Goal: Task Accomplishment & Management: Manage account settings

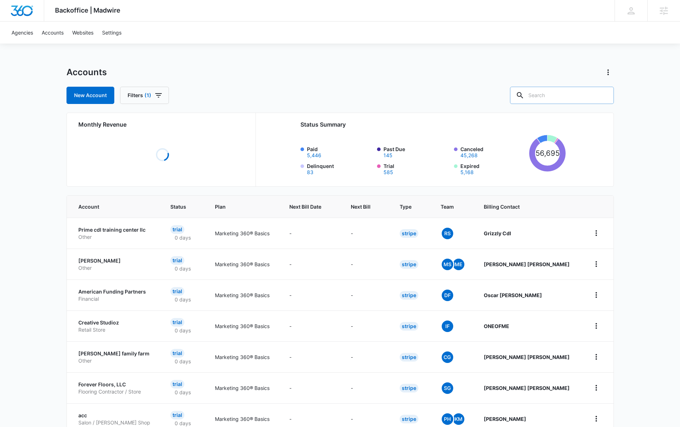
click at [554, 94] on input "text" at bounding box center [562, 95] width 104 height 17
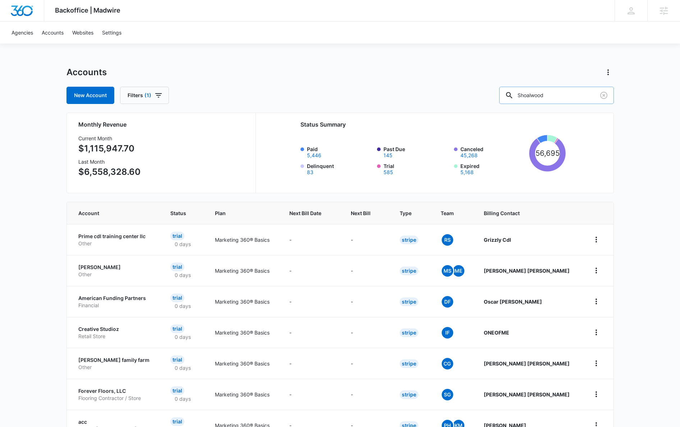
type input "Shoalwood"
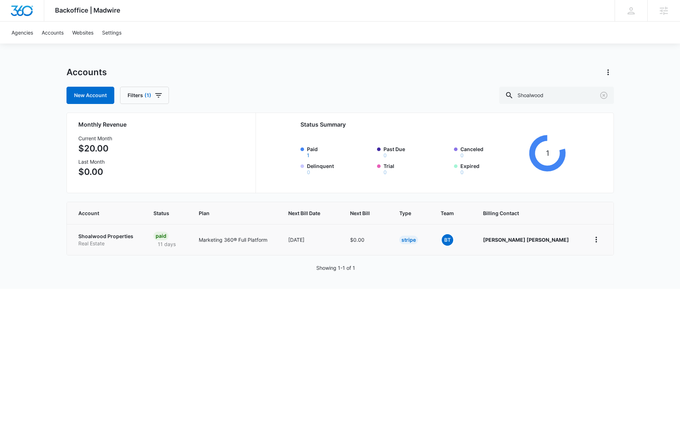
click at [111, 229] on td "Shoalwood Properties Real Estate" at bounding box center [106, 239] width 78 height 31
click at [109, 237] on p "Shoalwood Properties" at bounding box center [107, 236] width 58 height 7
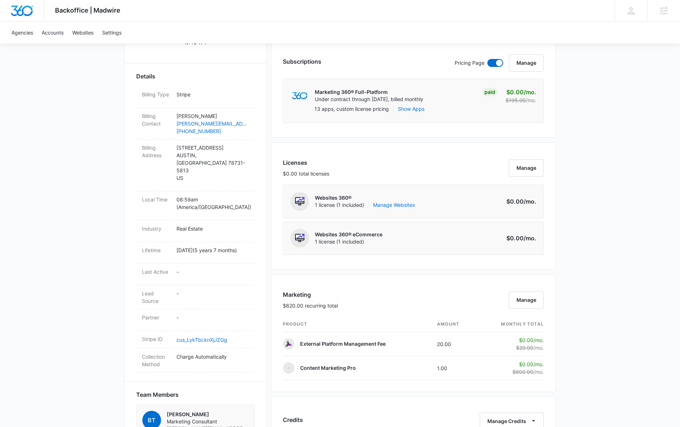
scroll to position [188, 0]
click at [614, 367] on div "Backoffice | Madwire Apps Settings [PERSON_NAME] [PERSON_NAME][EMAIL_ADDRESS][P…" at bounding box center [340, 300] width 680 height 976
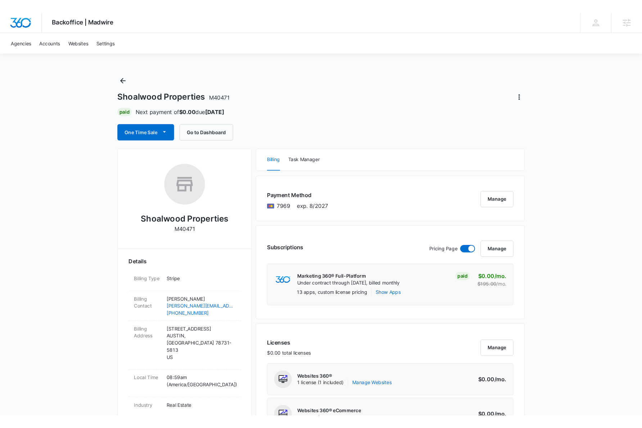
scroll to position [0, 0]
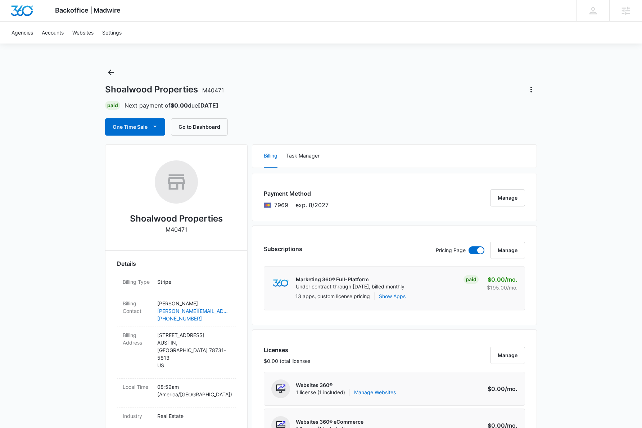
scroll to position [0, 0]
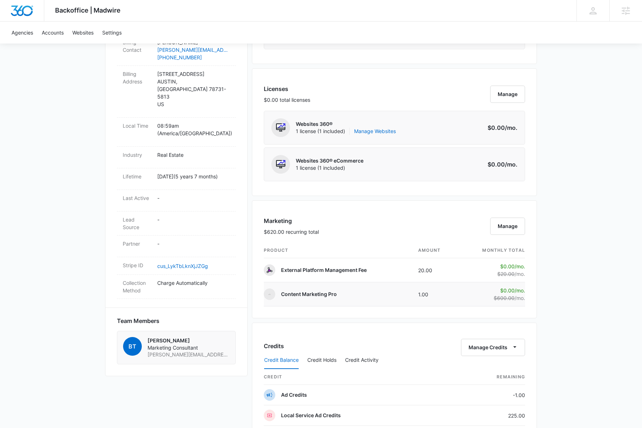
scroll to position [263, 0]
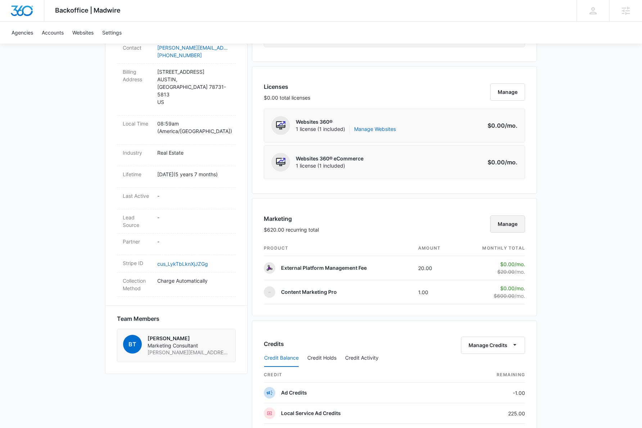
click at [502, 227] on button "Manage" at bounding box center [507, 223] width 35 height 17
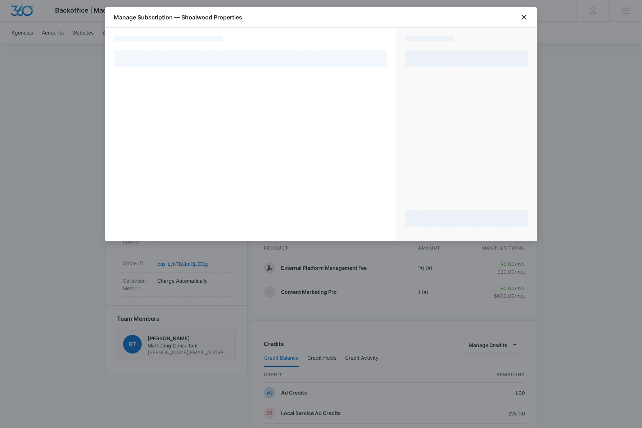
select select "pm_1La4sLA4n8RTgNjUsN5ciO5t"
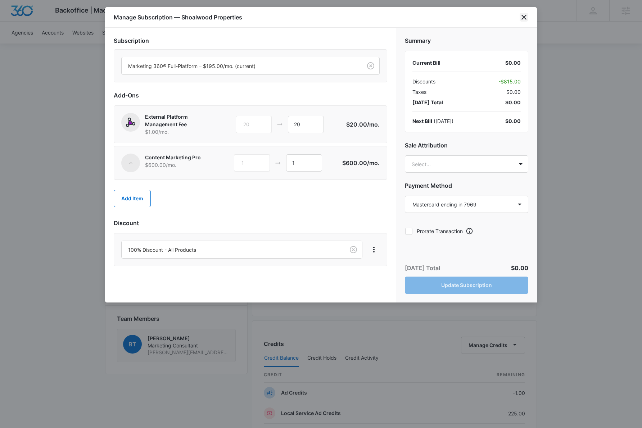
click at [526, 17] on icon "close" at bounding box center [523, 17] width 9 height 9
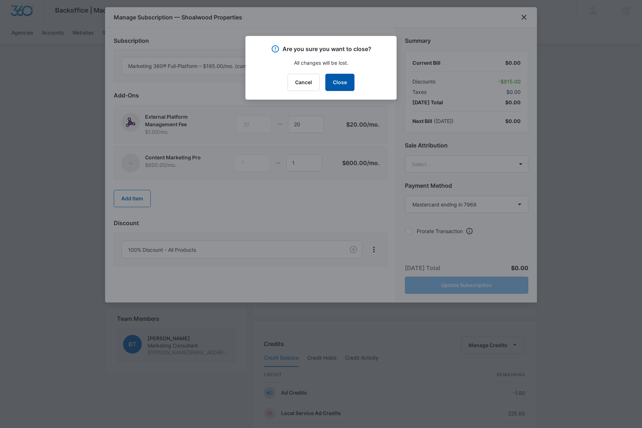
click at [344, 83] on button "Close" at bounding box center [339, 82] width 29 height 17
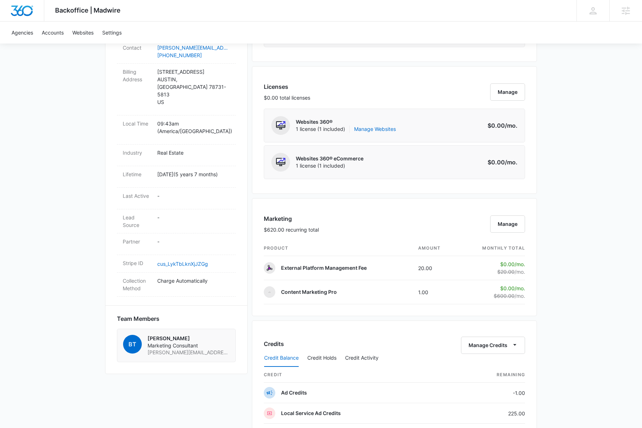
click at [574, 182] on div "Backoffice | Madwire Apps Settings [PERSON_NAME] [PERSON_NAME][EMAIL_ADDRESS][P…" at bounding box center [321, 225] width 642 height 976
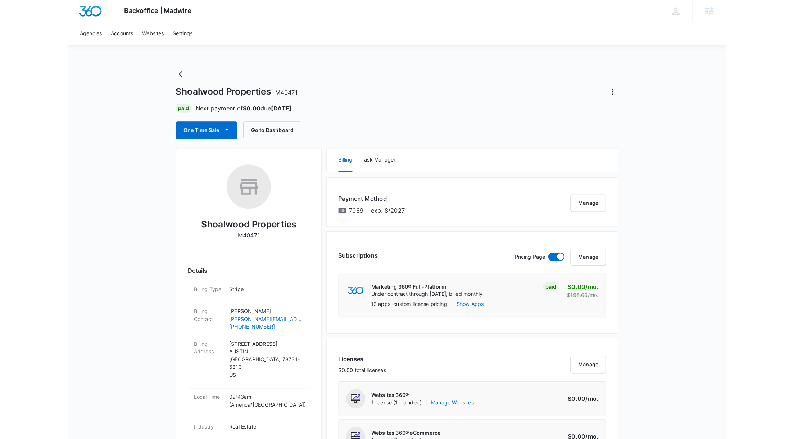
scroll to position [0, 0]
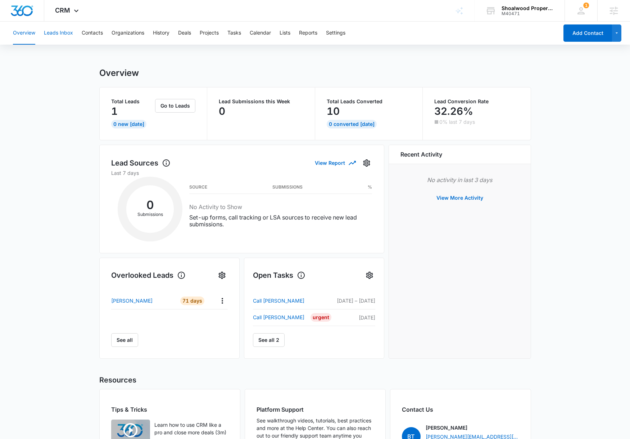
click at [54, 26] on button "Leads Inbox" at bounding box center [58, 33] width 29 height 23
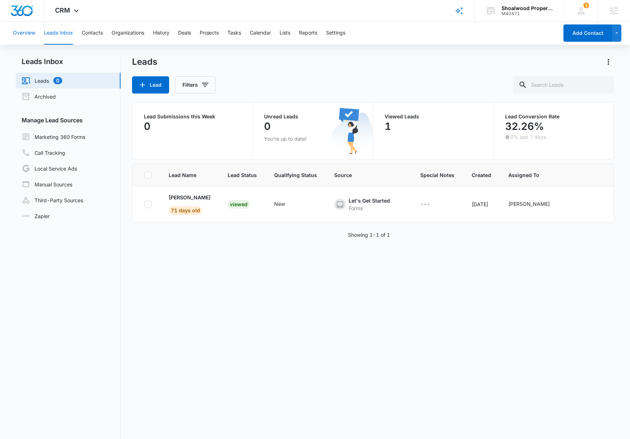
click at [23, 32] on button "Overview" at bounding box center [24, 33] width 22 height 23
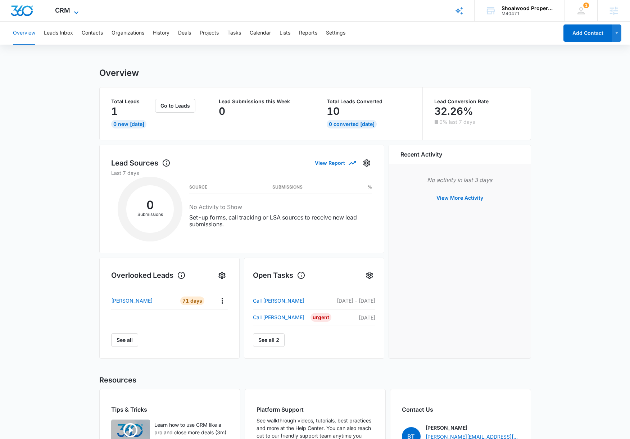
click at [69, 7] on span "CRM" at bounding box center [62, 10] width 15 height 8
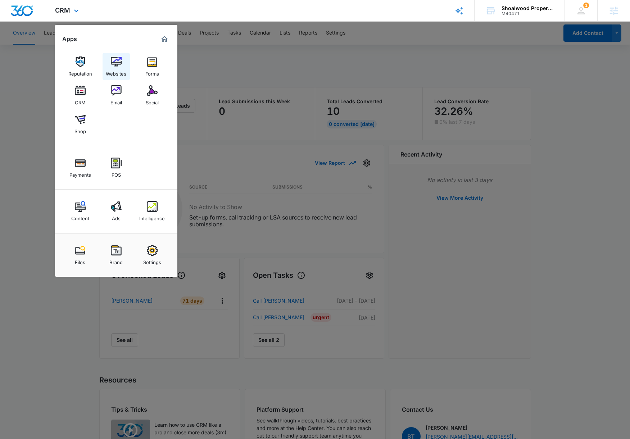
click at [117, 64] on img at bounding box center [116, 61] width 11 height 11
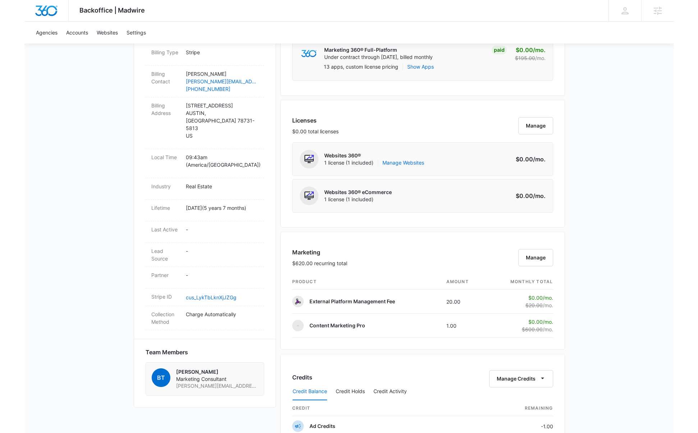
scroll to position [245, 0]
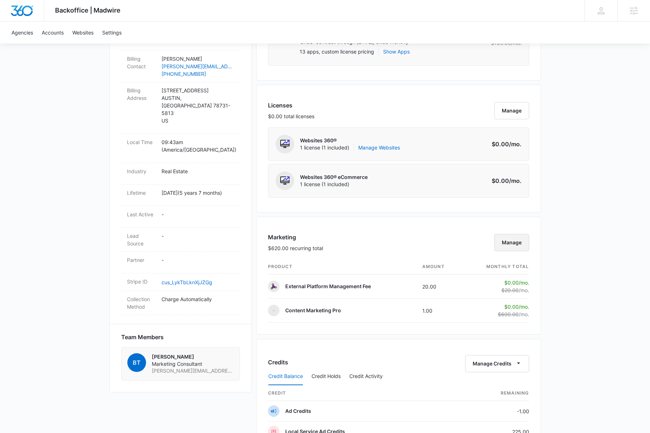
click at [510, 251] on button "Manage" at bounding box center [511, 242] width 35 height 17
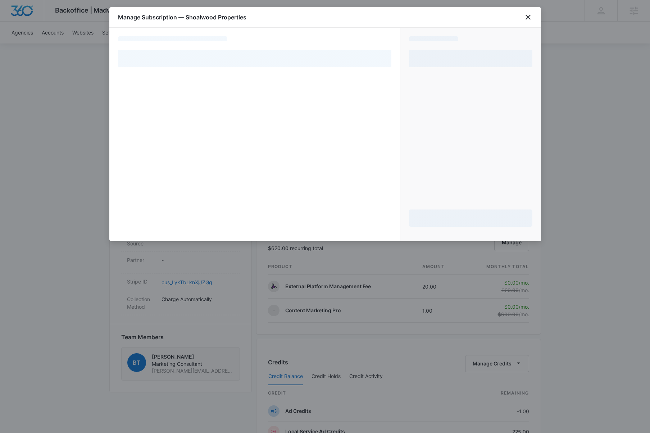
select select "pm_1La4sLA4n8RTgNjUsN5ciO5t"
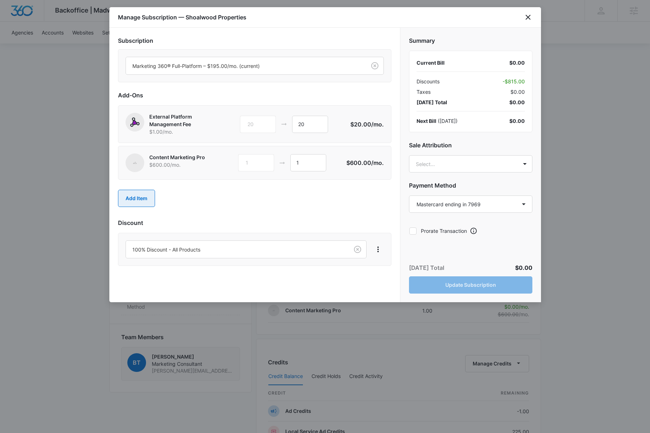
click at [145, 198] on button "Add Item" at bounding box center [136, 198] width 37 height 17
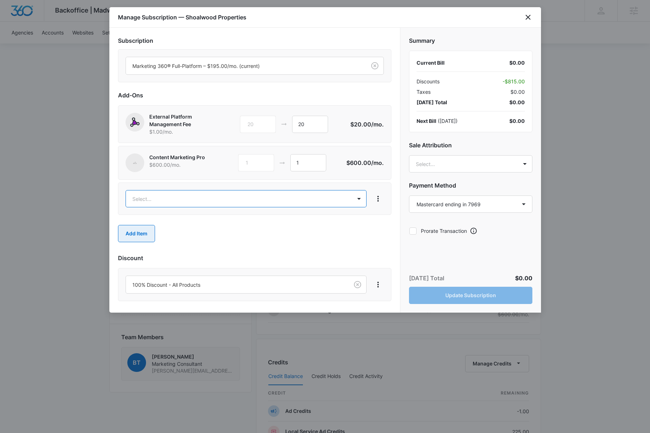
click at [145, 198] on body "Backoffice | Madwire Apps Settings Adam Moore adam.moore@madwire.com My Profile…" at bounding box center [325, 243] width 650 height 976
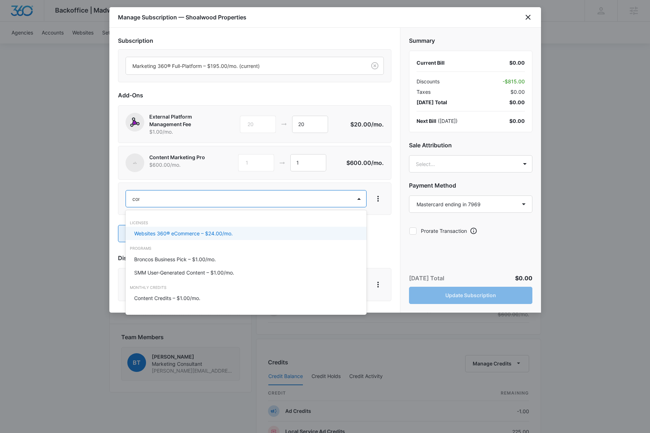
type input "cont"
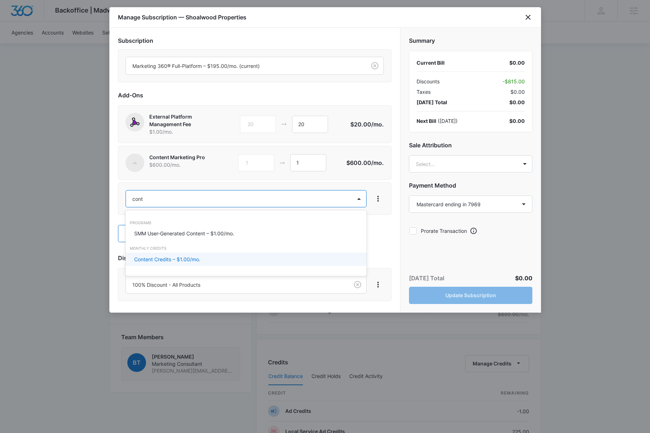
click at [166, 256] on p "Content Credits – $1.00/mo." at bounding box center [167, 260] width 66 height 8
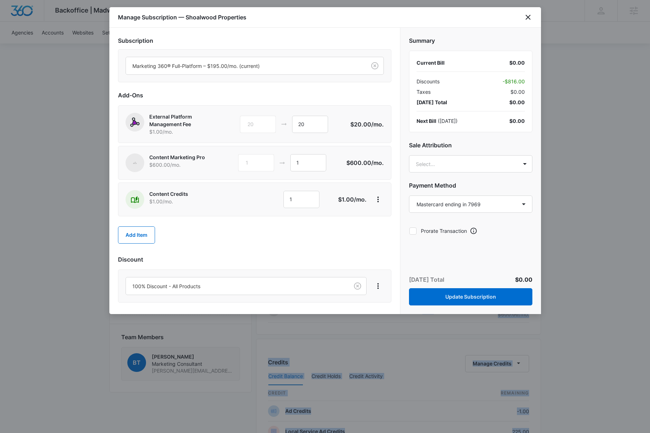
drag, startPoint x: 648, startPoint y: 161, endPoint x: 681, endPoint y: 159, distance: 32.8
click at [581, 159] on html "Backoffice | Madwire Apps Settings Adam Moore adam.moore@madwire.com My Profile…" at bounding box center [325, 243] width 650 height 976
click at [581, 165] on div at bounding box center [325, 216] width 650 height 433
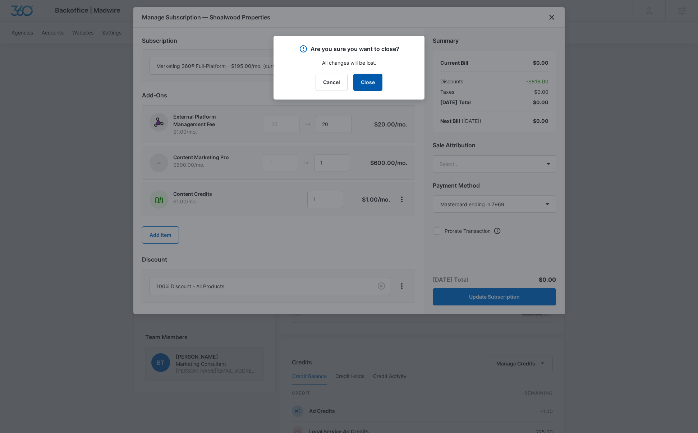
click at [376, 84] on button "Close" at bounding box center [367, 82] width 29 height 17
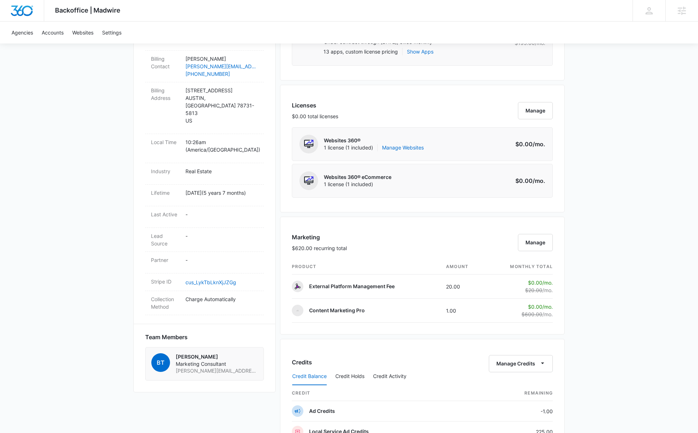
scroll to position [246, 0]
click at [542, 241] on button "Manage" at bounding box center [535, 241] width 35 height 17
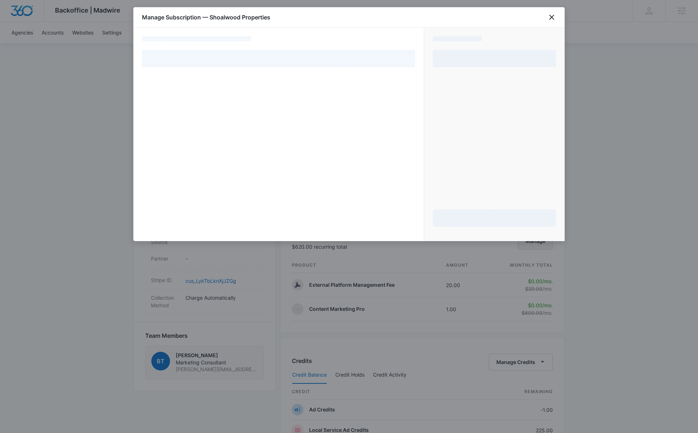
scroll to position [244, 0]
select select "pm_1La4sLA4n8RTgNjUsN5ciO5t"
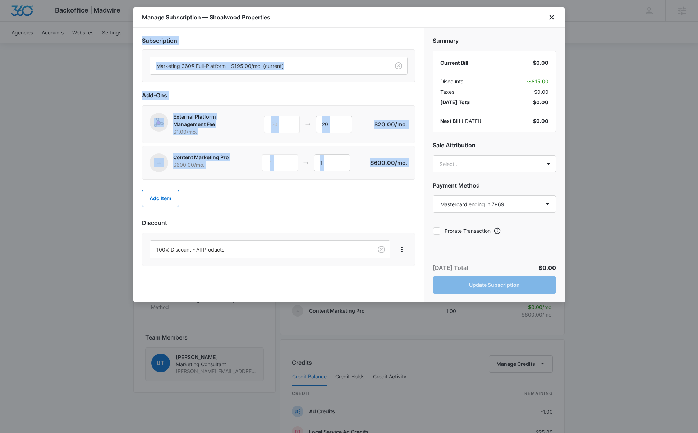
drag, startPoint x: 556, startPoint y: 19, endPoint x: 403, endPoint y: 191, distance: 230.5
click at [404, 191] on div "Manage Subscription — Shoalwood Properties Subscription Marketing 360® Full-Pla…" at bounding box center [349, 154] width 432 height 295
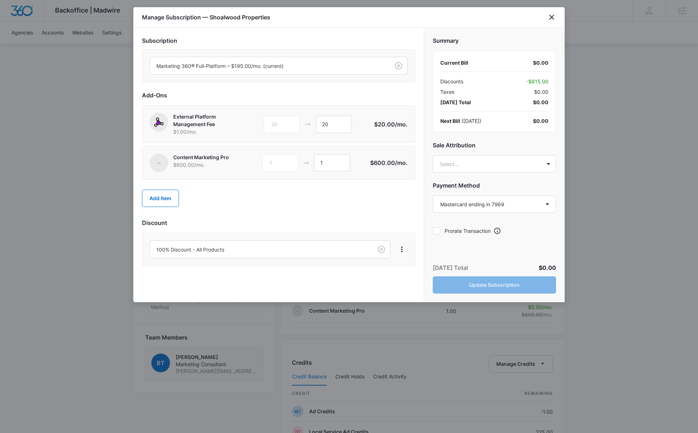
click at [314, 237] on div "100% Discount - All Products" at bounding box center [278, 249] width 273 height 33
click at [161, 163] on img at bounding box center [158, 162] width 9 height 9
click at [163, 194] on button "Add Item" at bounding box center [160, 198] width 37 height 17
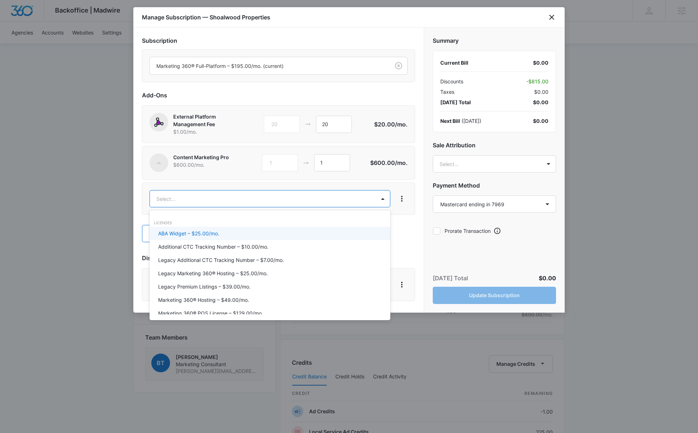
click at [184, 194] on body "Backoffice | Madwire Apps Settings Adam Moore adam.moore@madwire.com My Profile…" at bounding box center [349, 244] width 698 height 976
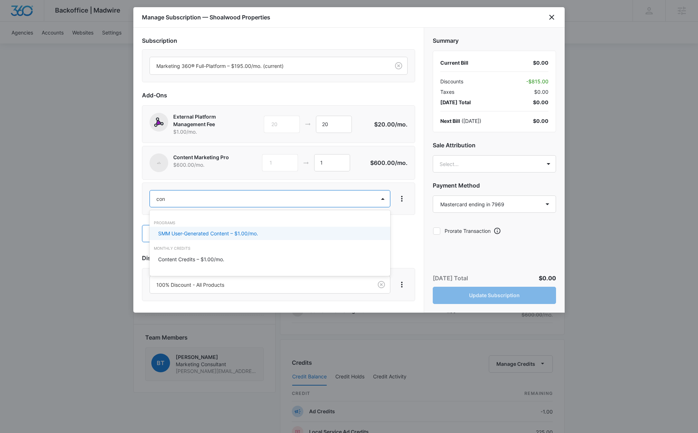
type input "cont"
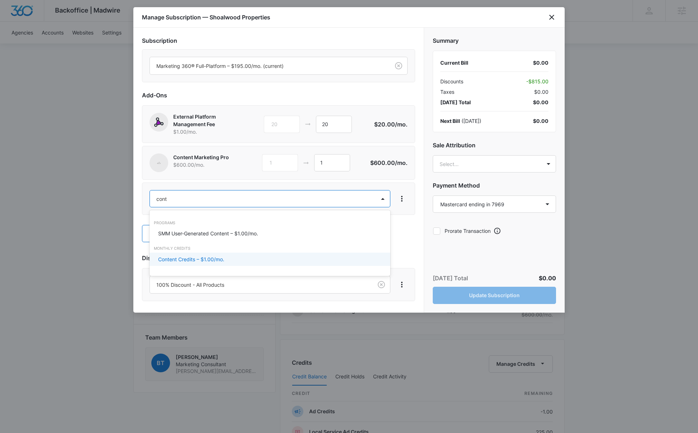
click at [177, 259] on p "Content Credits – $1.00/mo." at bounding box center [191, 260] width 66 height 8
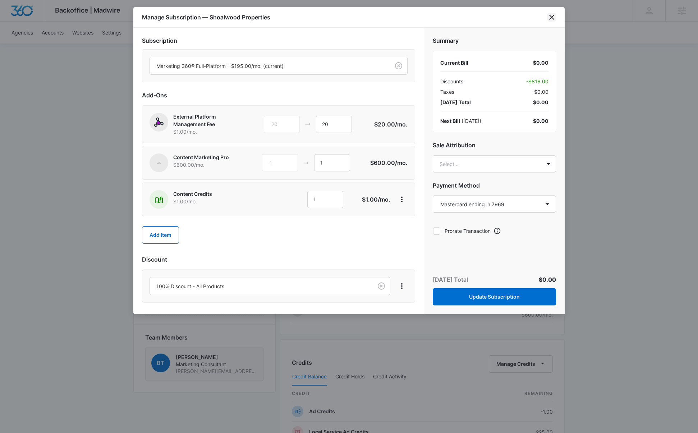
click at [555, 16] on icon "close" at bounding box center [552, 17] width 9 height 9
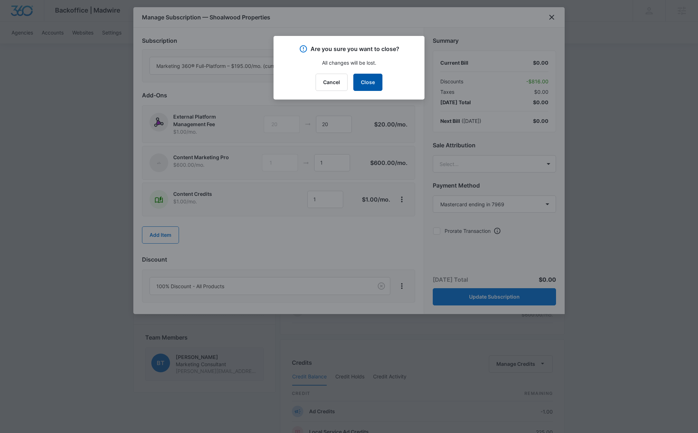
click at [366, 79] on button "Close" at bounding box center [367, 82] width 29 height 17
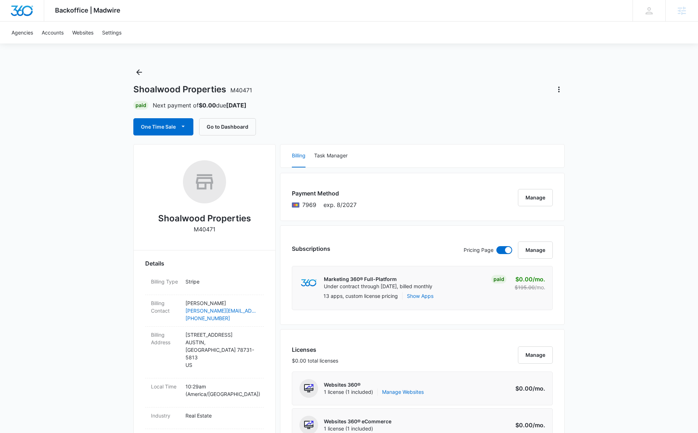
scroll to position [0, 0]
